Goal: Transaction & Acquisition: Obtain resource

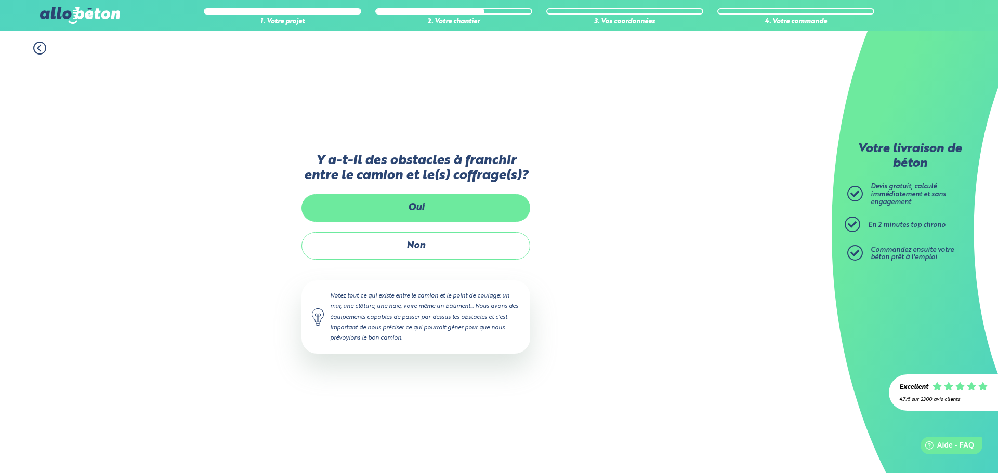
click at [378, 204] on label "Oui" at bounding box center [415, 208] width 229 height 28
click at [0, 0] on input "Oui" at bounding box center [0, 0] width 0 height 0
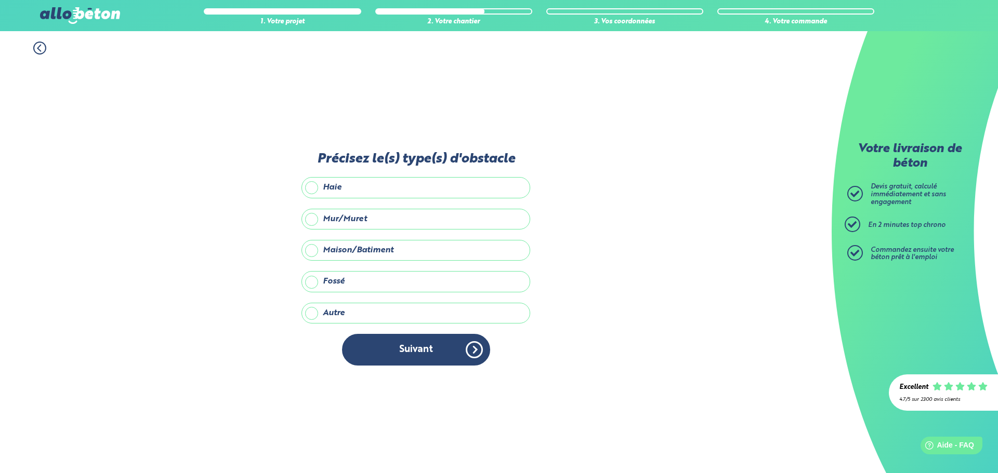
click at [313, 248] on label "Maison/Batiment" at bounding box center [415, 250] width 229 height 21
click at [0, 0] on input "Maison/Batiment" at bounding box center [0, 0] width 0 height 0
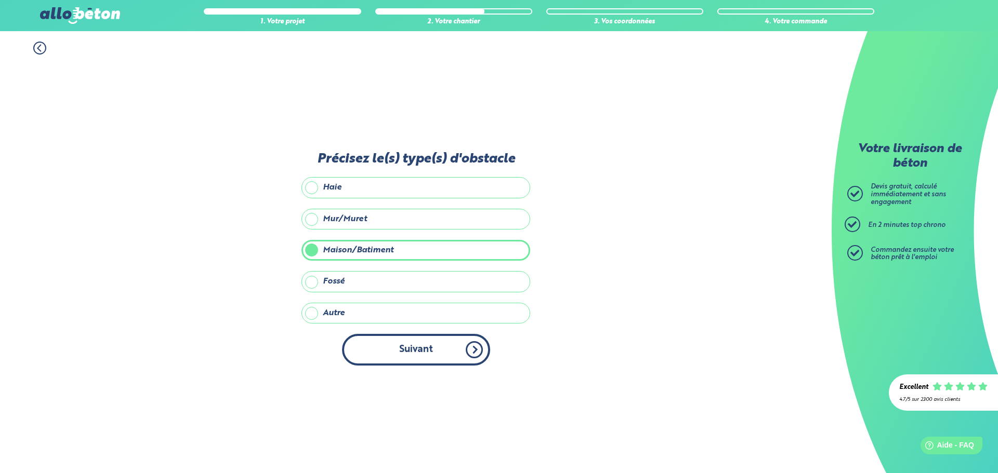
click at [431, 348] on button "Suivant" at bounding box center [416, 350] width 148 height 32
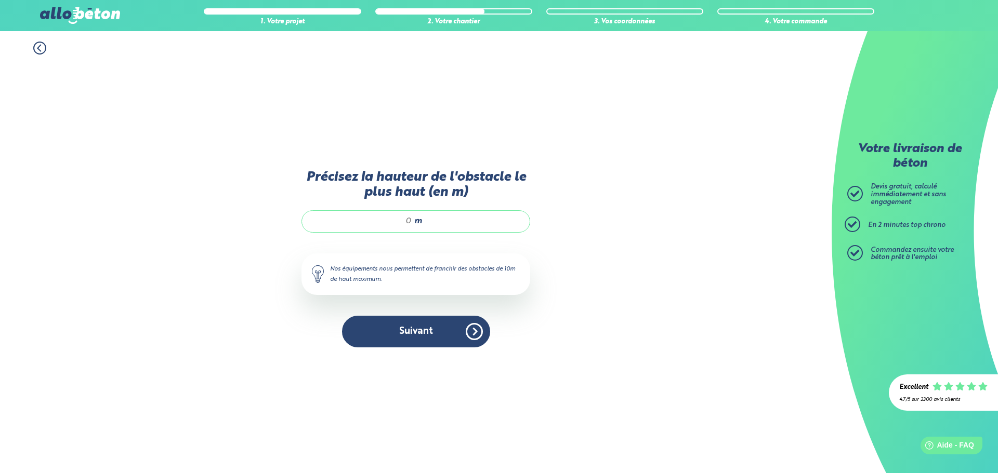
click at [404, 222] on input "Précisez la hauteur de l'obstacle le plus haut (en m)" at bounding box center [361, 221] width 99 height 10
drag, startPoint x: 410, startPoint y: 223, endPoint x: 400, endPoint y: 223, distance: 9.9
click at [400, 223] on input "3.5" at bounding box center [361, 221] width 99 height 10
type input "4"
click at [428, 325] on button "Suivant" at bounding box center [416, 332] width 148 height 32
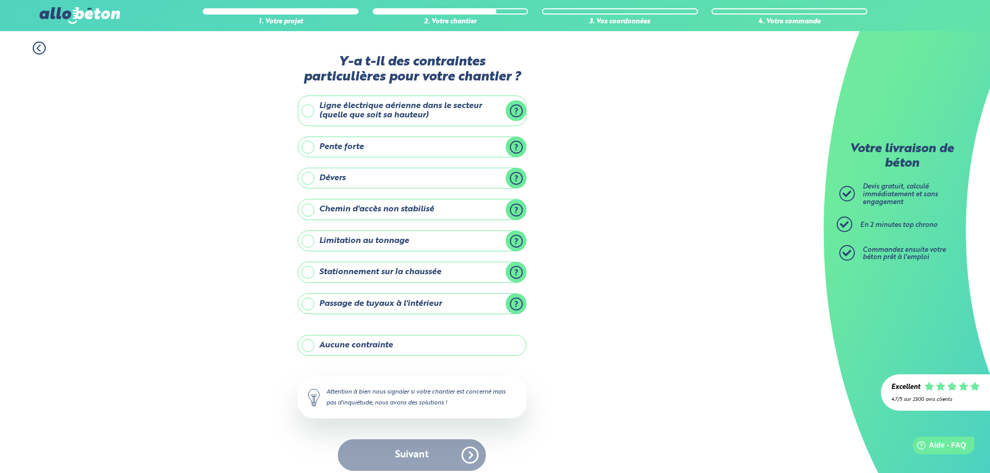
click at [308, 345] on label "Aucune contrainte" at bounding box center [412, 345] width 229 height 21
click at [0, 0] on input "Aucune contrainte" at bounding box center [0, 0] width 0 height 0
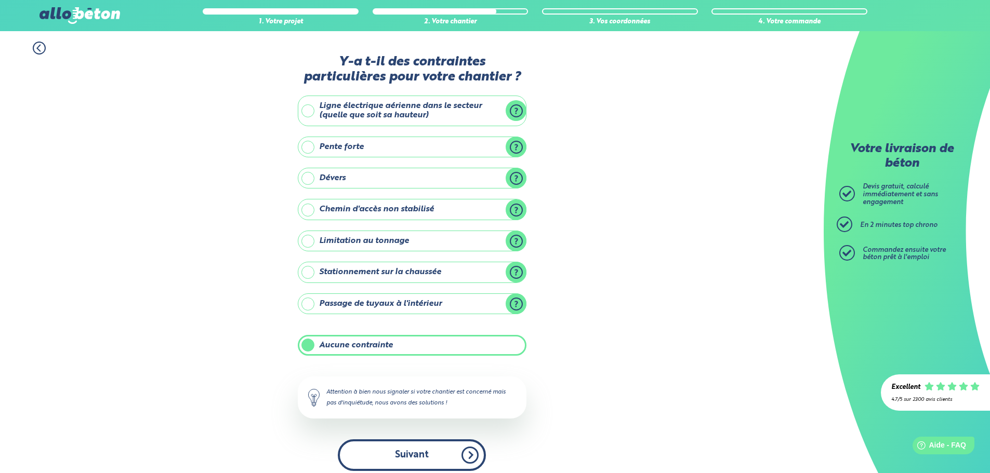
click at [401, 449] on button "Suivant" at bounding box center [412, 456] width 148 height 32
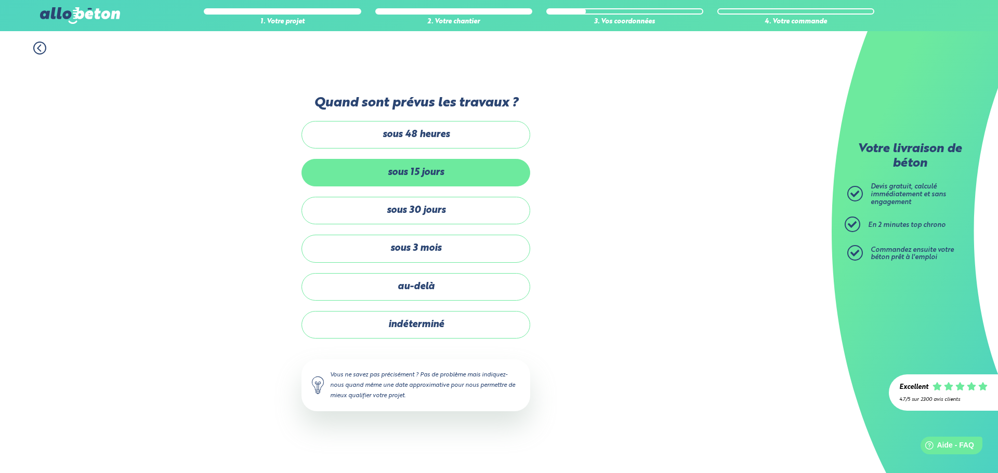
click at [415, 172] on label "sous 15 jours" at bounding box center [415, 173] width 229 height 28
click at [0, 0] on input "sous 15 jours" at bounding box center [0, 0] width 0 height 0
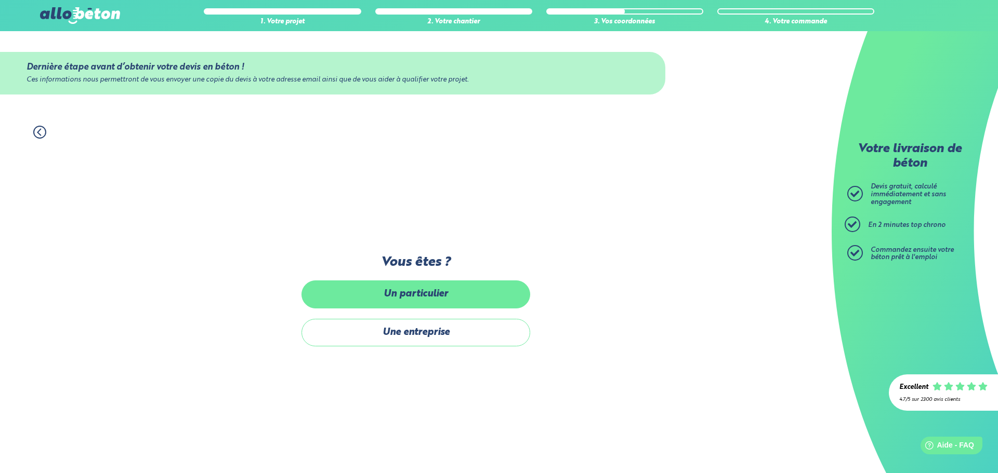
click at [411, 297] on label "Un particulier" at bounding box center [415, 295] width 229 height 28
click at [0, 0] on input "Un particulier" at bounding box center [0, 0] width 0 height 0
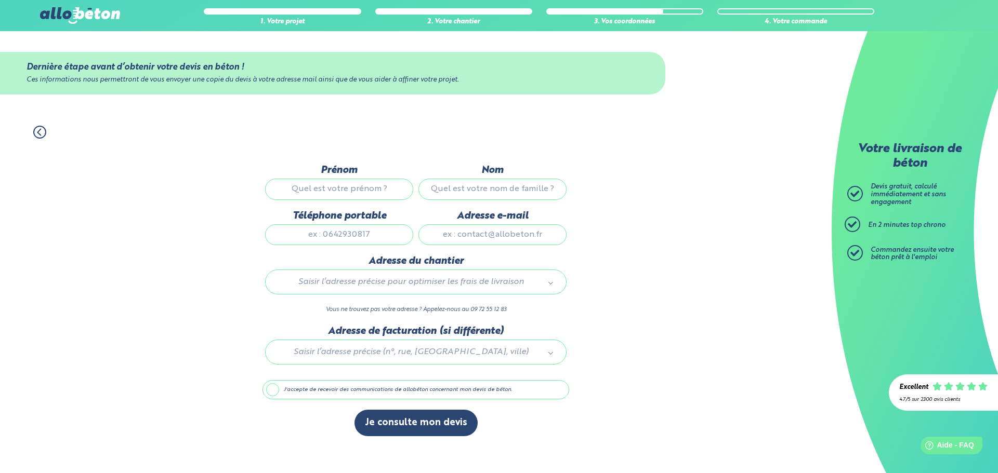
click at [331, 194] on input "Prénom" at bounding box center [339, 189] width 148 height 21
type input "Saïd"
type input "MALKI"
type input "21 RUE GISCARD D ESTAING"
click at [497, 238] on input "Adresse e-mail" at bounding box center [492, 235] width 148 height 21
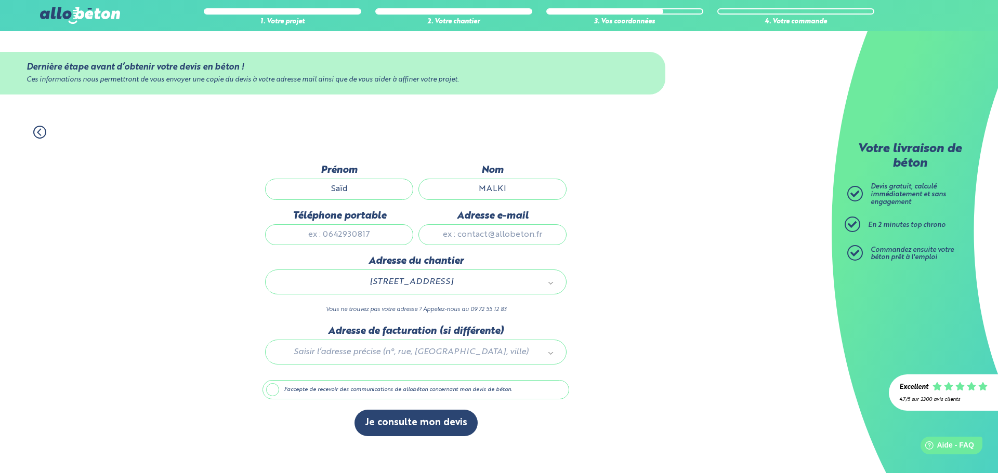
type input "said.malki@oulook.com"
click at [317, 228] on input "Téléphone portable" at bounding box center [339, 235] width 148 height 21
drag, startPoint x: 317, startPoint y: 234, endPoint x: 419, endPoint y: 237, distance: 102.4
click at [419, 237] on div "Prénom Saïd Nom MALKI Téléphone portable Adresse e-mail said.malki@oulook.com" at bounding box center [415, 210] width 307 height 91
type input "0675658272"
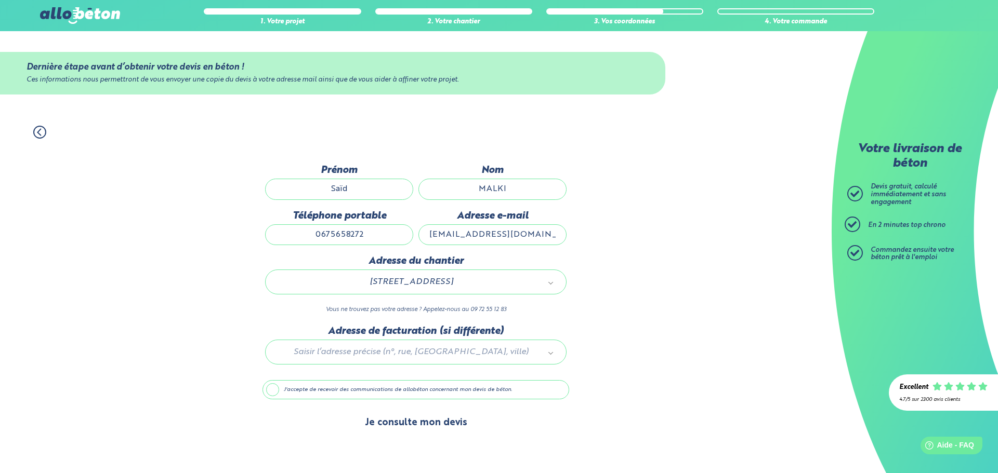
click at [390, 416] on button "Je consulte mon devis" at bounding box center [415, 423] width 123 height 27
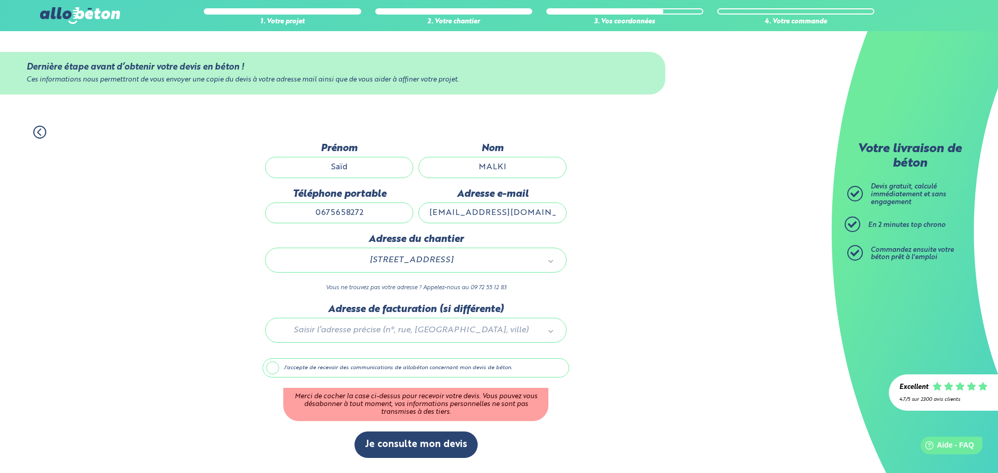
click at [271, 364] on label "J'accepte de recevoir des communications de allobéton concernant mon devis de b…" at bounding box center [415, 369] width 307 height 20
click at [0, 0] on input "J'accepte de recevoir des communications de allobéton concernant mon devis de b…" at bounding box center [0, 0] width 0 height 0
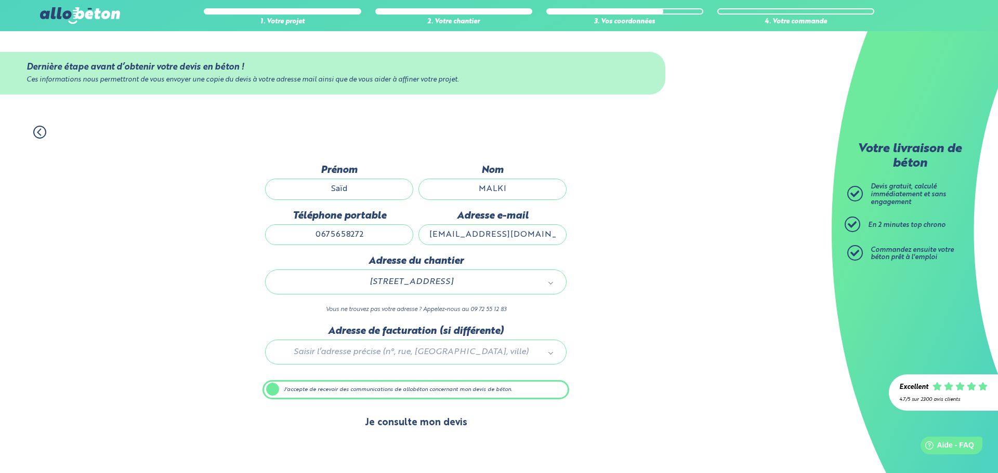
click at [399, 423] on button "Je consulte mon devis" at bounding box center [415, 423] width 123 height 27
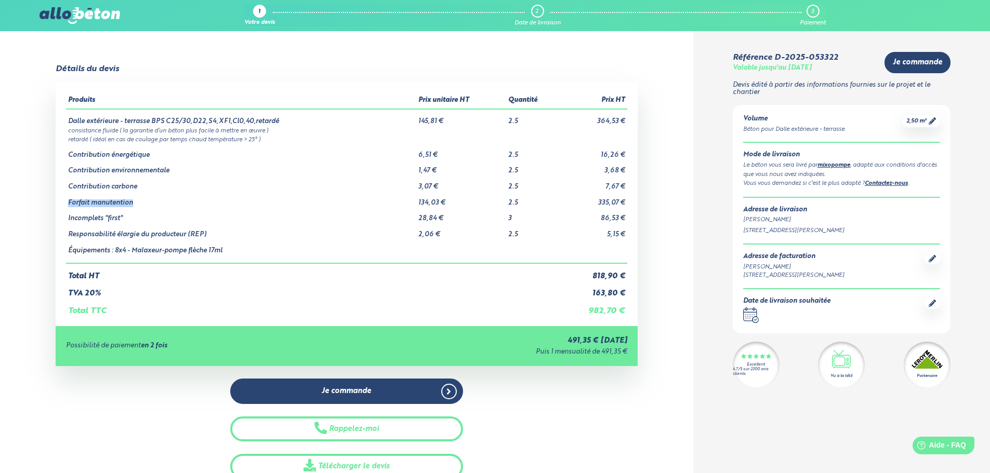
drag, startPoint x: 136, startPoint y: 204, endPoint x: 68, endPoint y: 205, distance: 67.6
click at [68, 205] on td "Forfait manutention" at bounding box center [241, 199] width 350 height 16
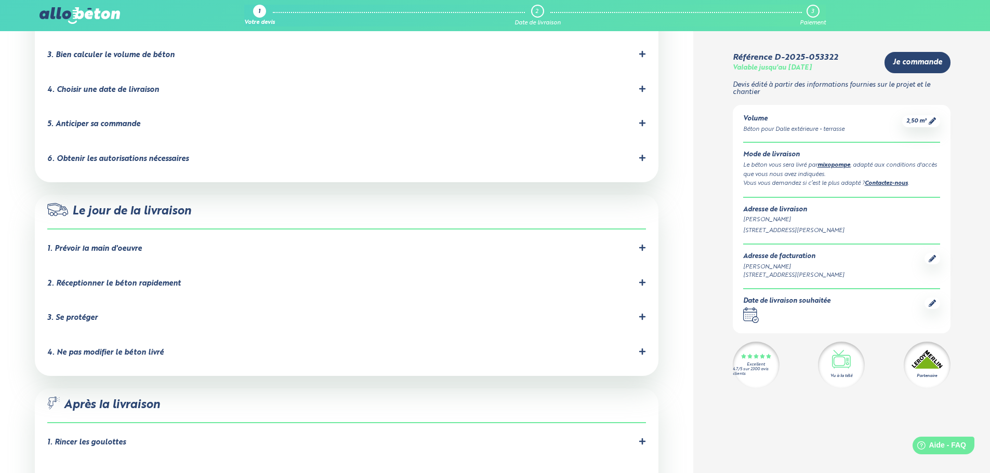
scroll to position [780, 0]
click at [634, 314] on div "3. Se protéger" at bounding box center [346, 319] width 599 height 10
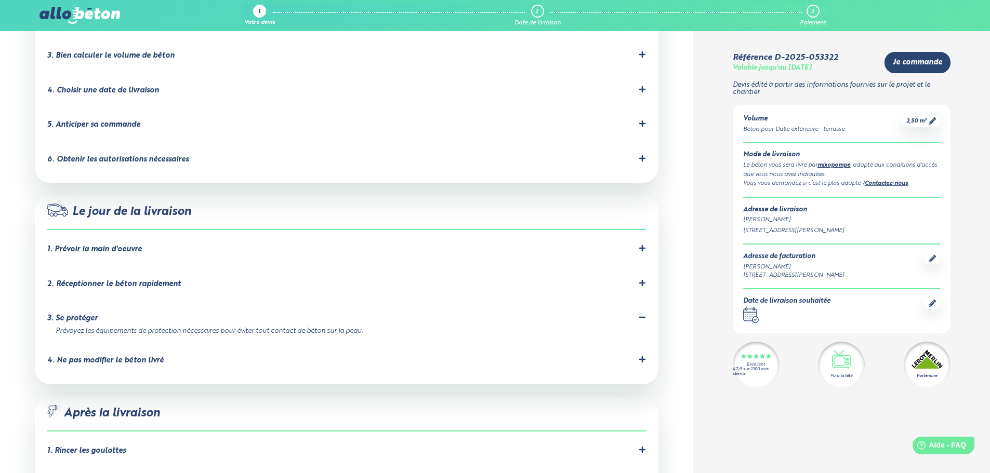
click at [639, 280] on icon at bounding box center [642, 283] width 7 height 7
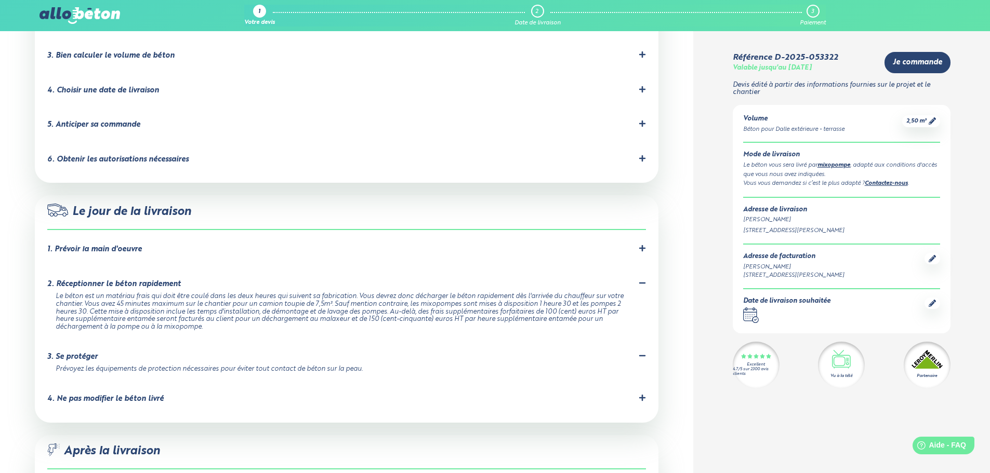
click at [639, 234] on li "1. Prévoir la main d'oeuvre [PERSON_NAME] ne propose que la livraison de béton,…" at bounding box center [346, 251] width 599 height 35
click at [635, 245] on div "1. Prévoir la main d'oeuvre" at bounding box center [346, 250] width 599 height 10
